Goal: Task Accomplishment & Management: Use online tool/utility

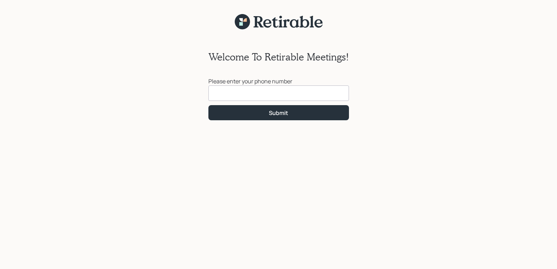
click at [222, 93] on input at bounding box center [278, 92] width 140 height 15
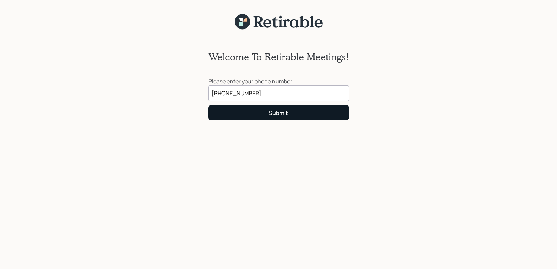
type input "[PHONE_NUMBER]"
click at [269, 112] on div "Submit" at bounding box center [278, 113] width 19 height 8
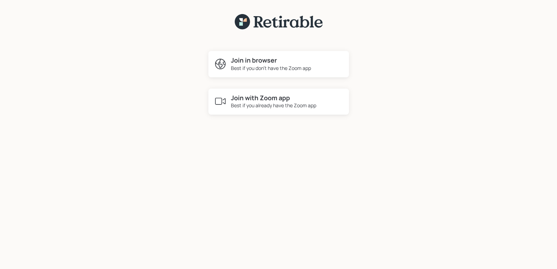
click at [221, 64] on icon at bounding box center [220, 64] width 11 height 11
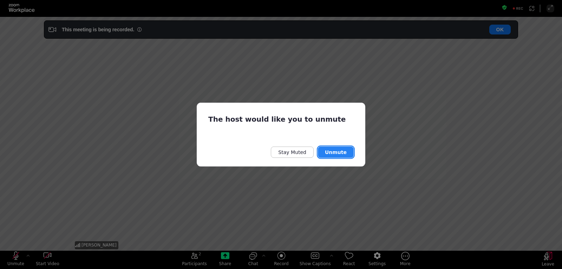
click at [335, 149] on button "Unmute" at bounding box center [336, 151] width 36 height 11
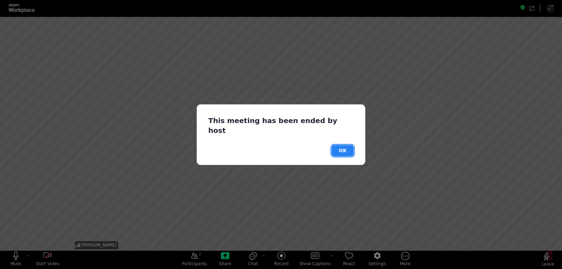
click at [342, 145] on button "OK" at bounding box center [342, 150] width 22 height 11
